Goal: Task Accomplishment & Management: Use online tool/utility

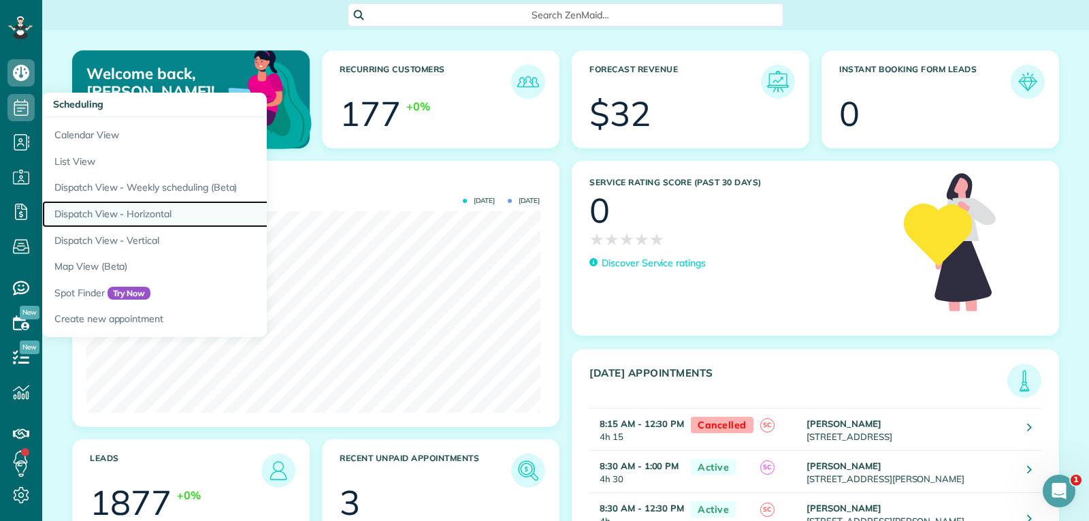
click at [146, 213] on link "Dispatch View - Horizontal" at bounding box center [212, 214] width 340 height 27
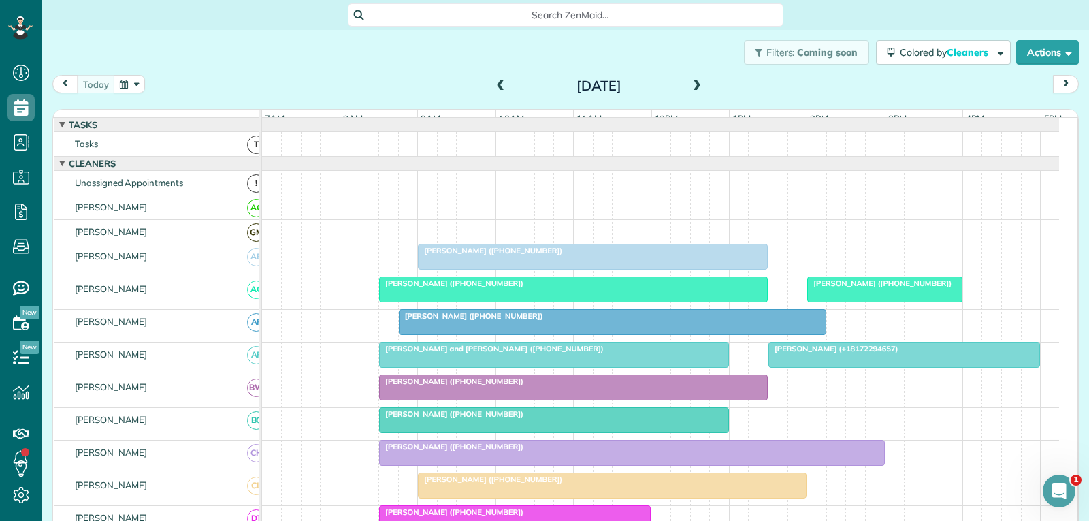
click at [498, 82] on span at bounding box center [500, 86] width 15 height 12
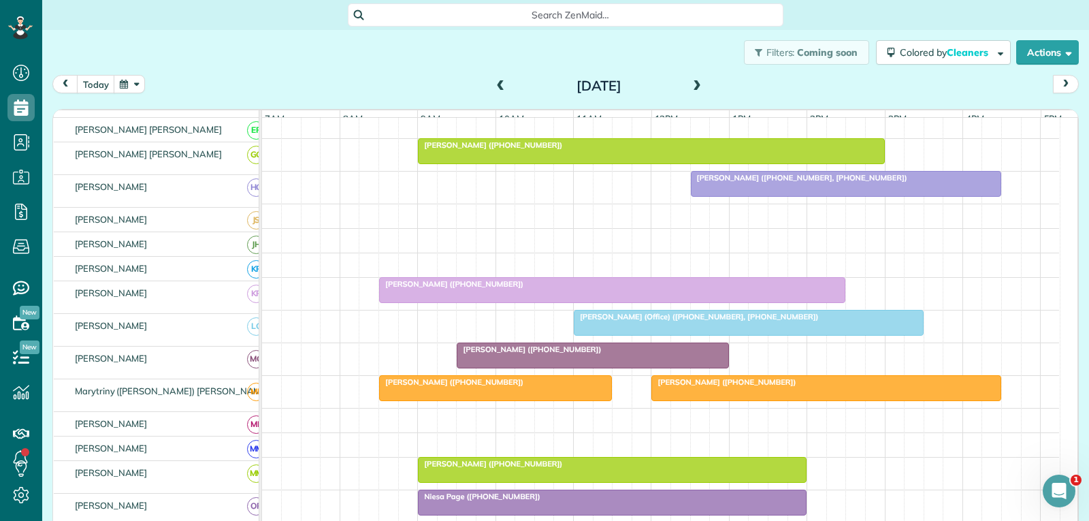
scroll to position [408, 0]
click at [738, 387] on span "Deborah Nelson (+18176144678)" at bounding box center [724, 382] width 146 height 10
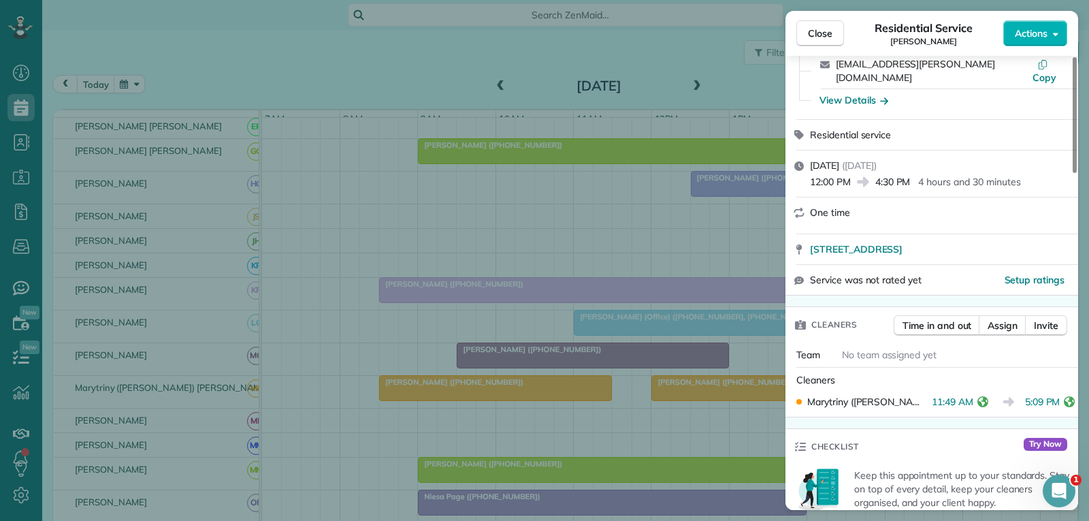
scroll to position [136, 0]
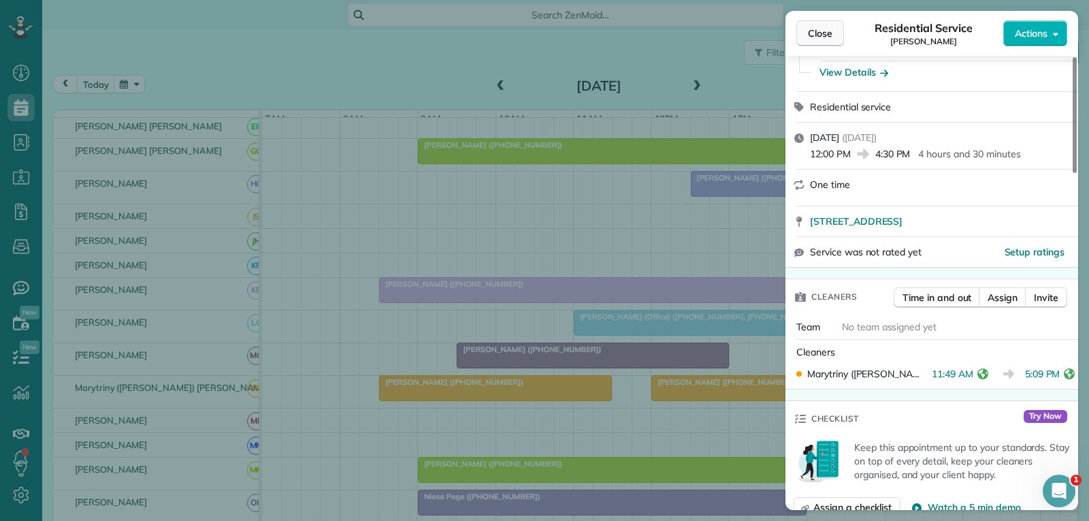
click at [817, 32] on span "Close" at bounding box center [820, 34] width 24 height 14
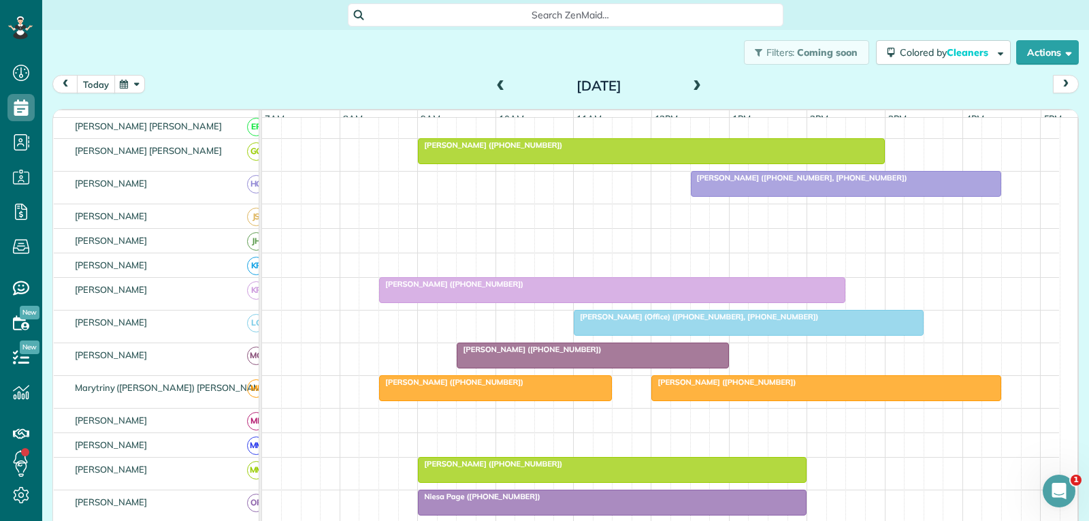
click at [98, 85] on button "today" at bounding box center [96, 84] width 38 height 18
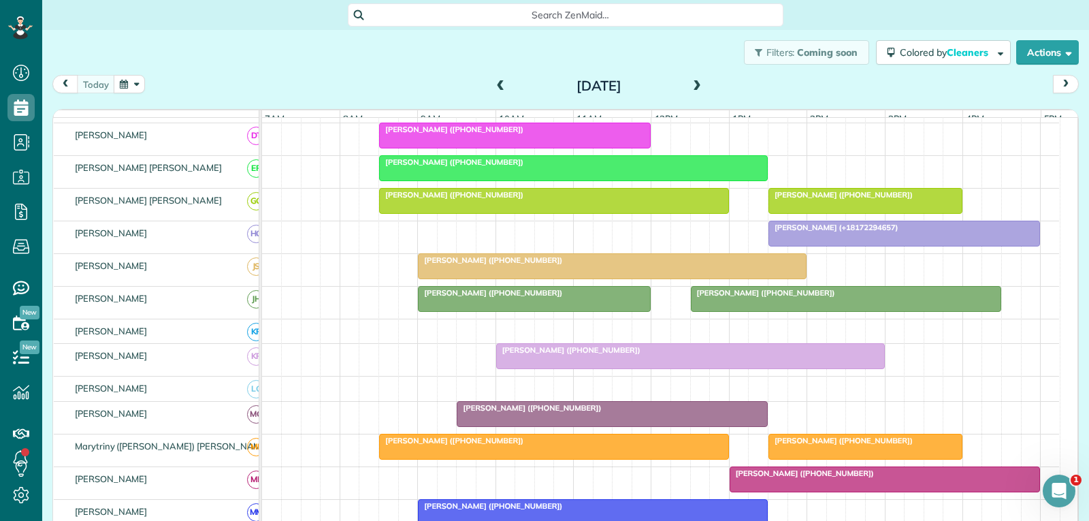
scroll to position [364, 0]
